Goal: Navigation & Orientation: Find specific page/section

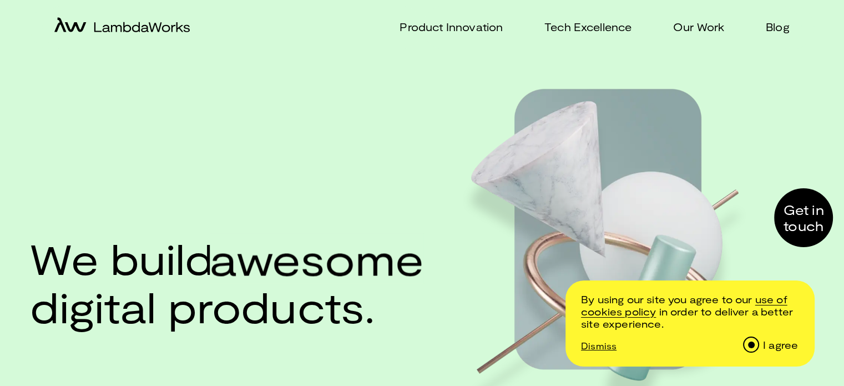
click at [751, 351] on input "I agree" at bounding box center [751, 344] width 14 height 14
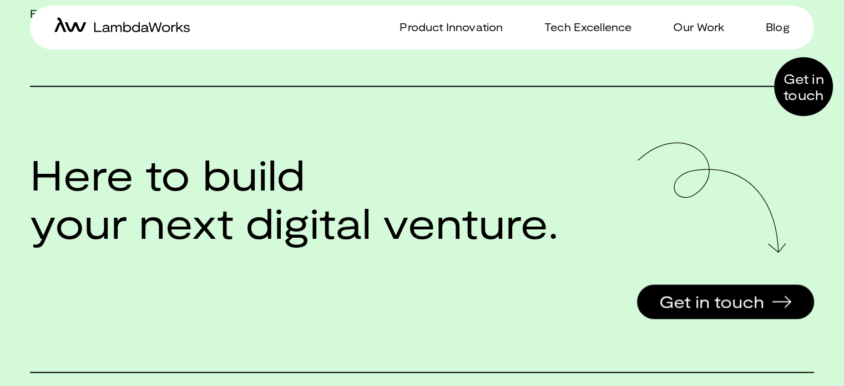
scroll to position [2387, 0]
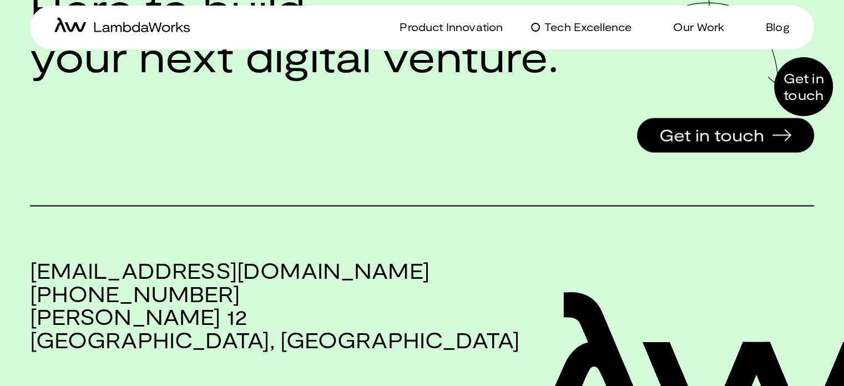
click at [604, 28] on p "Tech Excellence" at bounding box center [588, 27] width 87 height 16
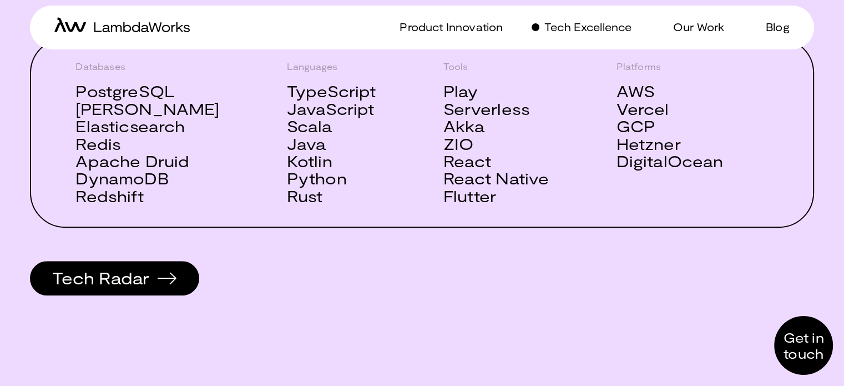
scroll to position [611, 0]
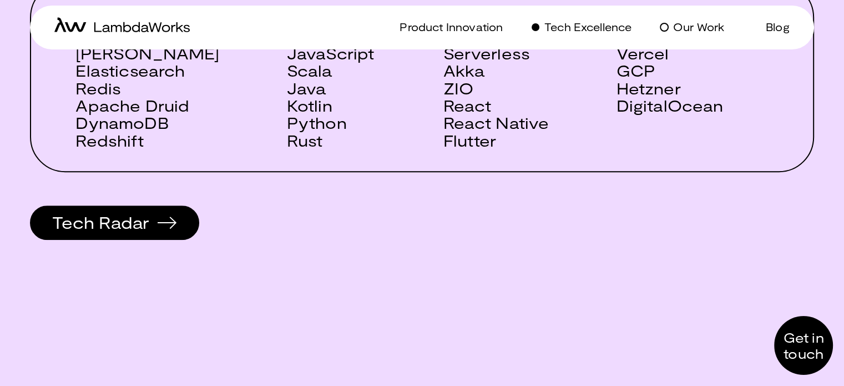
click at [698, 22] on p "Our Work" at bounding box center [698, 27] width 51 height 16
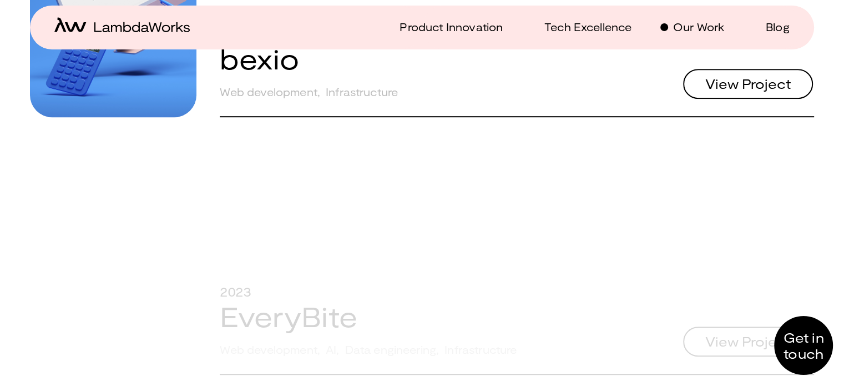
scroll to position [888, 0]
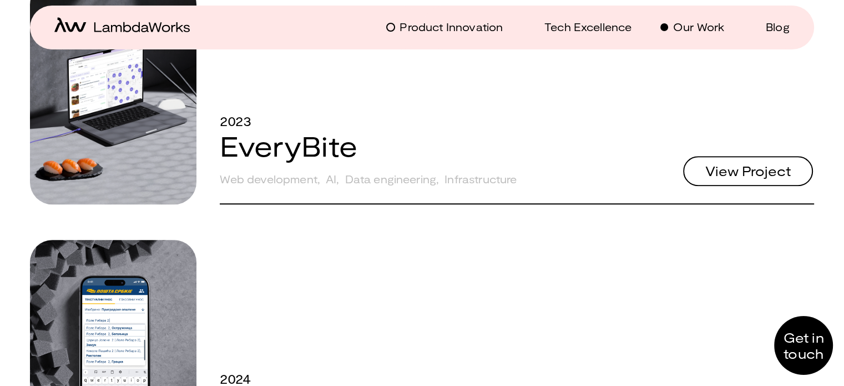
click at [460, 33] on p "Product Innovation" at bounding box center [451, 27] width 103 height 16
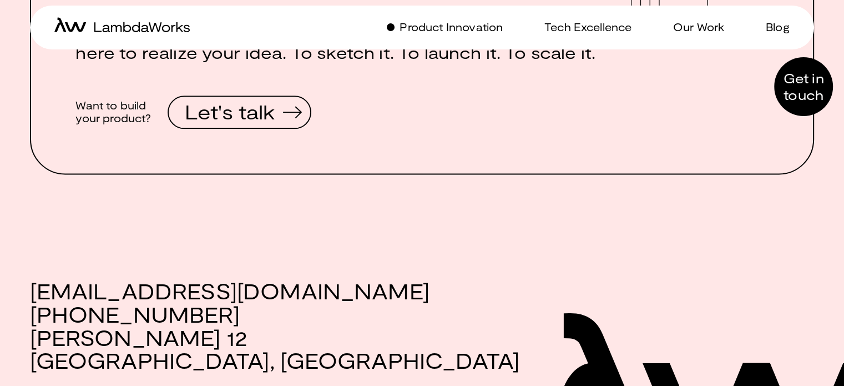
scroll to position [1629, 0]
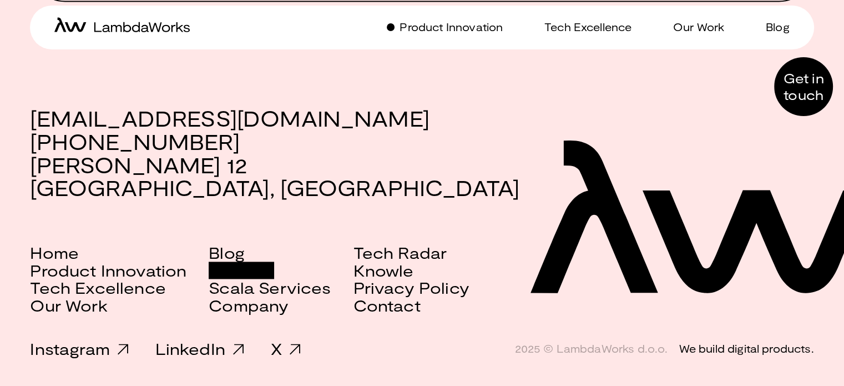
click at [239, 264] on link "Careers" at bounding box center [242, 270] width 66 height 17
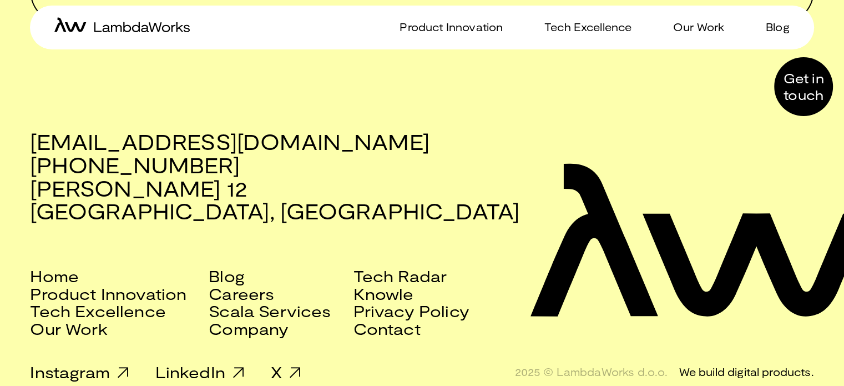
scroll to position [1201, 0]
